Goal: Transaction & Acquisition: Purchase product/service

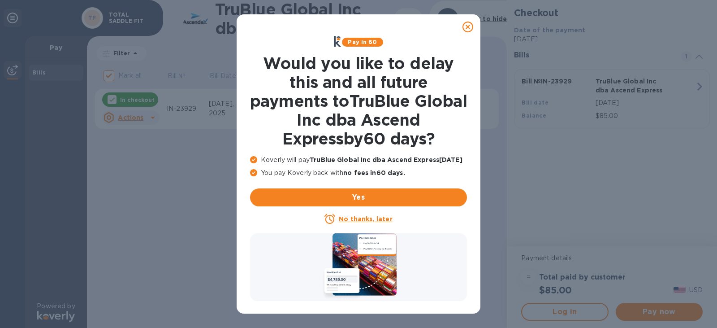
click at [366, 219] on u "No thanks, later" at bounding box center [365, 218] width 53 height 7
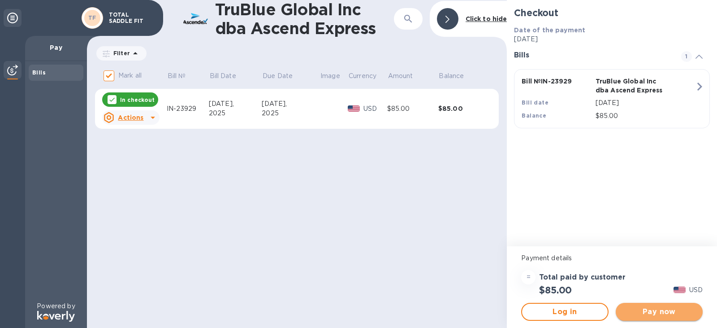
click at [680, 311] on span "Pay now" at bounding box center [659, 311] width 73 height 11
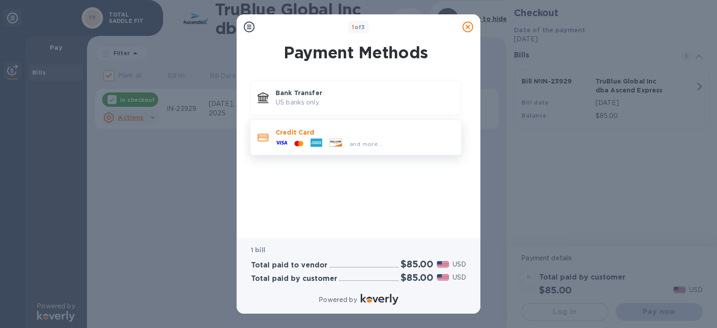
click at [290, 141] on div at bounding box center [281, 143] width 19 height 13
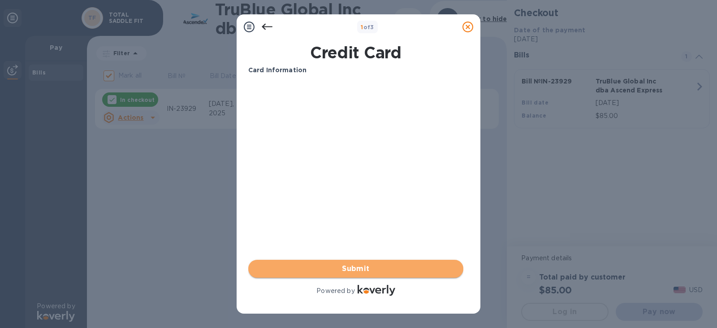
click at [361, 266] on span "Submit" at bounding box center [356, 268] width 201 height 11
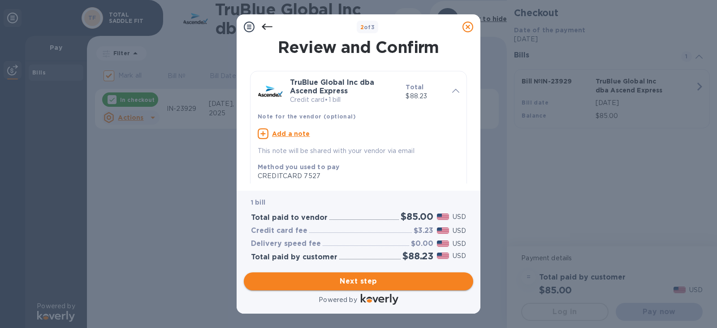
click at [347, 284] on span "Next step" at bounding box center [358, 281] width 215 height 11
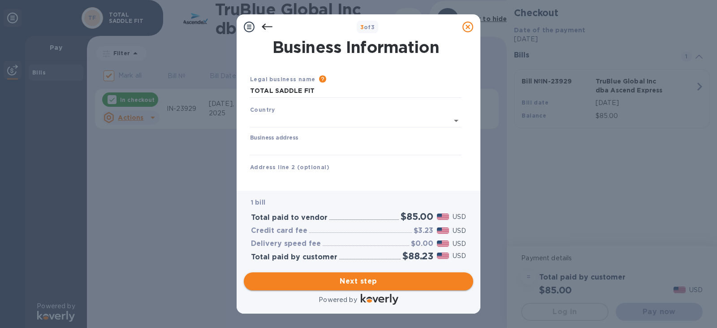
type input "[GEOGRAPHIC_DATA]"
click at [297, 145] on input "Business address" at bounding box center [356, 146] width 212 height 13
type input "[STREET_ADDRESS]"
type input "[GEOGRAPHIC_DATA]"
type input "CA"
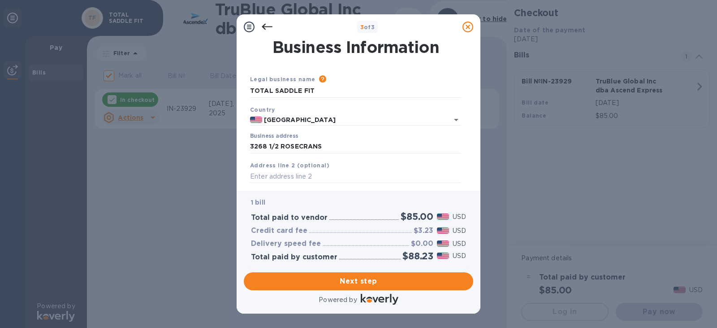
type input "92110"
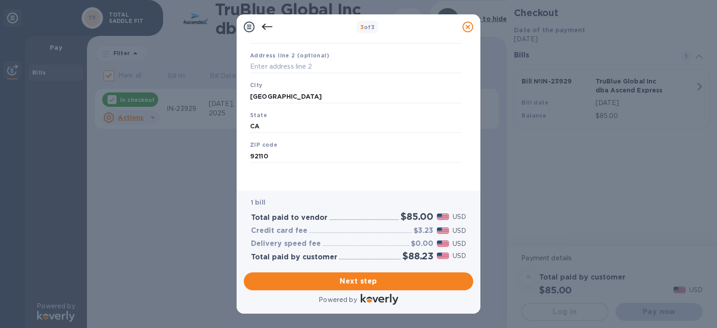
scroll to position [111, 0]
click at [372, 282] on span "Next step" at bounding box center [358, 281] width 215 height 11
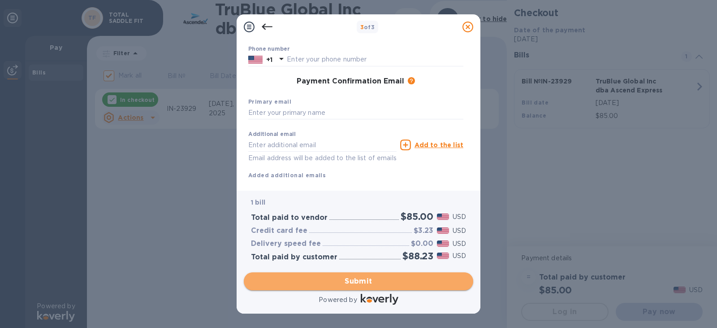
click at [381, 284] on span "Submit" at bounding box center [358, 281] width 215 height 11
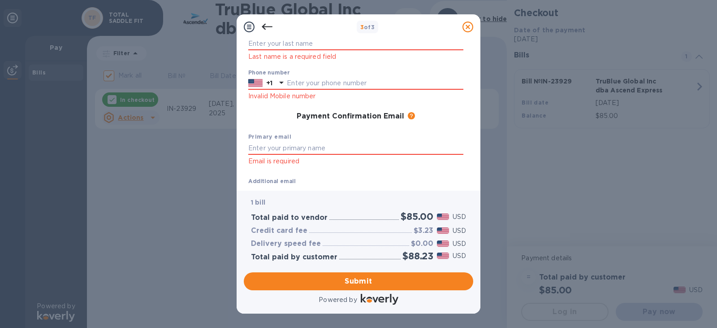
click at [326, 116] on h3 "Payment Confirmation Email" at bounding box center [351, 116] width 108 height 9
click at [285, 148] on input "text" at bounding box center [355, 147] width 215 height 13
type input "A"
type input "[EMAIL_ADDRESS][DOMAIN_NAME]"
click at [289, 55] on p "Last name is a required field" at bounding box center [355, 57] width 215 height 10
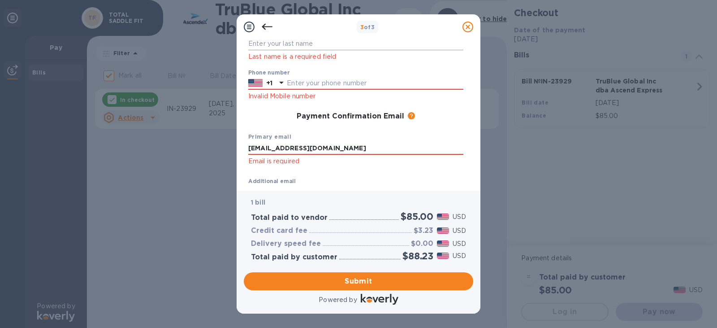
click at [336, 43] on input "text" at bounding box center [355, 43] width 215 height 13
type input "s"
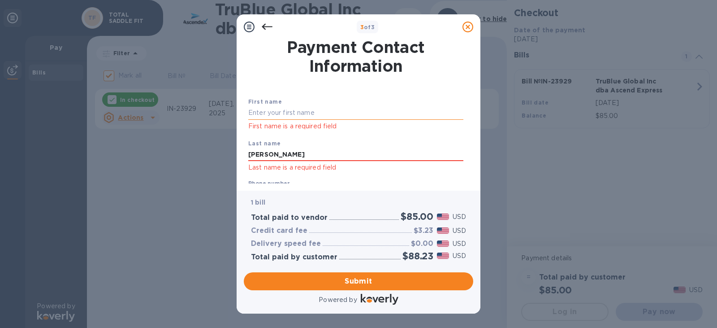
type input "[PERSON_NAME]"
click at [301, 114] on input "text" at bounding box center [355, 112] width 215 height 13
type input "a"
type input "AL"
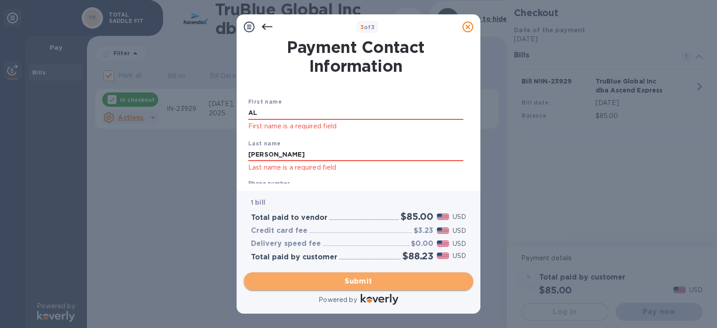
click at [374, 284] on span "Submit" at bounding box center [358, 281] width 215 height 11
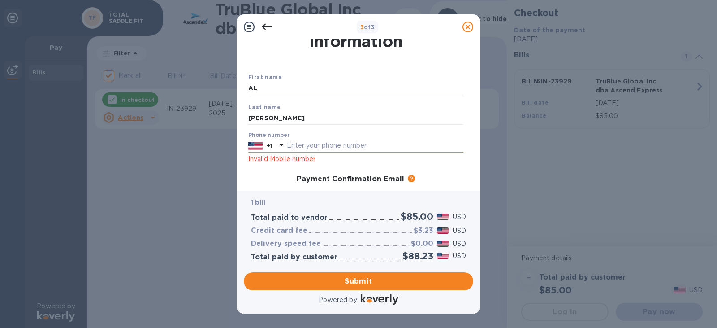
scroll to position [90, 0]
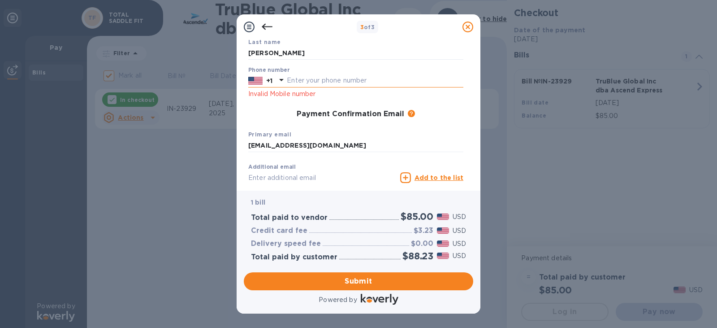
click at [338, 82] on input "text" at bounding box center [375, 80] width 177 height 13
type input "6193167926"
click at [365, 285] on span "Submit" at bounding box center [358, 281] width 215 height 11
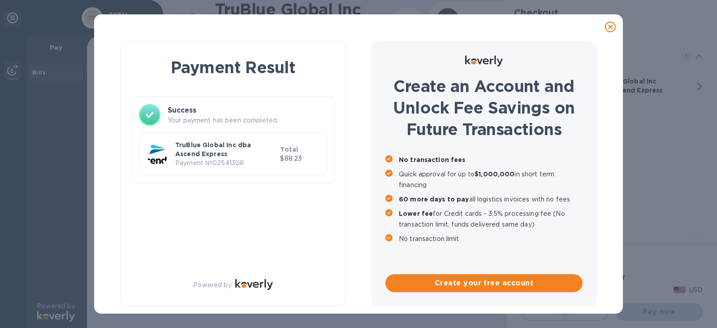
checkbox input "false"
